Goal: Information Seeking & Learning: Learn about a topic

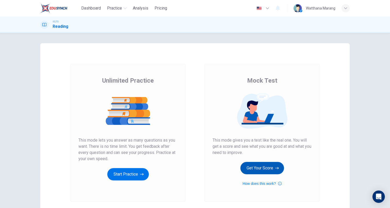
click at [251, 168] on button "Get Your Score" at bounding box center [262, 168] width 44 height 12
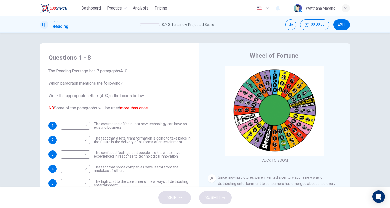
drag, startPoint x: 53, startPoint y: 72, endPoint x: 137, endPoint y: 126, distance: 100.3
click at [105, 104] on span "The Reading Passage has 7 paragraphs A-G . Which paragraph mentions the followi…" at bounding box center [119, 89] width 142 height 43
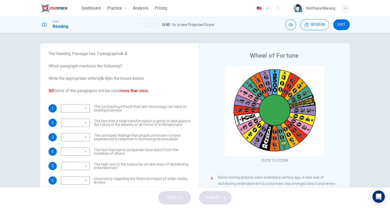
scroll to position [19, 0]
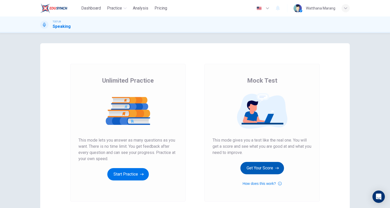
click at [254, 168] on button "Get Your Score" at bounding box center [262, 168] width 44 height 12
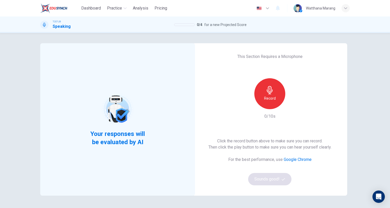
click at [269, 96] on h6 "Record" at bounding box center [270, 98] width 12 height 6
click at [274, 94] on div "Stop" at bounding box center [269, 93] width 31 height 31
click at [281, 180] on icon "button" at bounding box center [282, 179] width 3 height 3
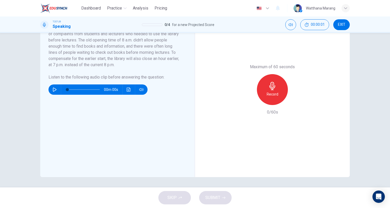
scroll to position [72, 0]
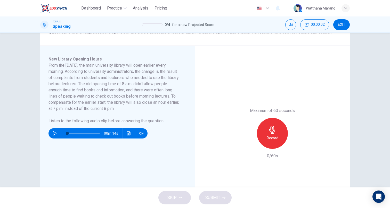
drag, startPoint x: 60, startPoint y: 64, endPoint x: 127, endPoint y: 84, distance: 70.3
click at [126, 83] on h6 "From the 1st of December, the main university library will open earlier every m…" at bounding box center [114, 86] width 132 height 49
drag, startPoint x: 274, startPoint y: 156, endPoint x: 268, endPoint y: 156, distance: 6.2
click at [268, 156] on h6 "0/60s" at bounding box center [272, 156] width 11 height 6
click at [339, 24] on span "EXIT" at bounding box center [341, 25] width 7 height 4
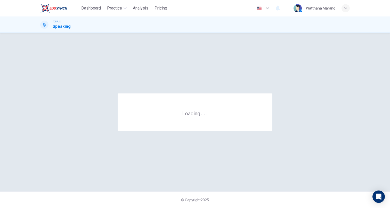
scroll to position [0, 0]
